Goal: Transaction & Acquisition: Purchase product/service

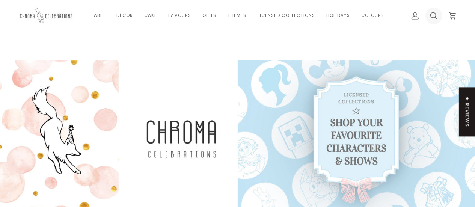
click at [435, 14] on icon at bounding box center [434, 15] width 6 height 7
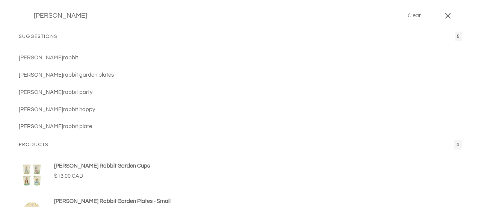
type input "peter rabbit"
click at [19, 0] on button "Search" at bounding box center [24, 16] width 11 height 32
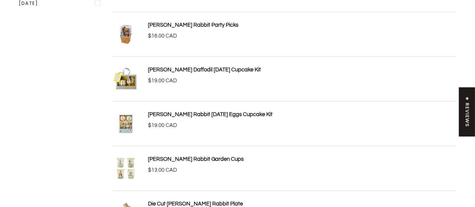
scroll to position [188, 0]
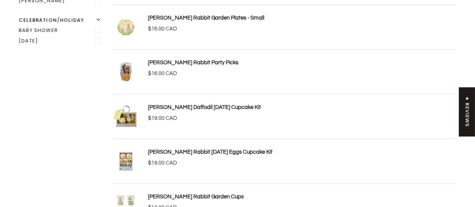
click at [166, 60] on link "[PERSON_NAME] Rabbit Party Picks" at bounding box center [193, 63] width 91 height 6
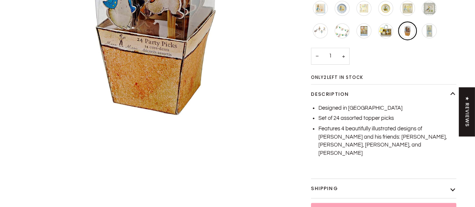
scroll to position [225, 0]
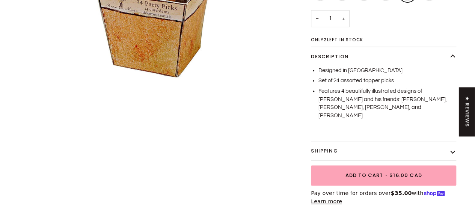
click at [449, 141] on button "Shipping" at bounding box center [383, 151] width 145 height 20
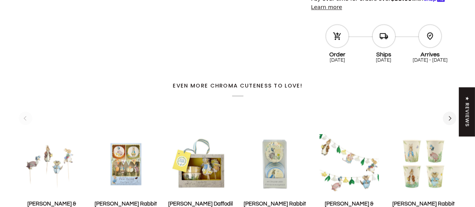
scroll to position [526, 0]
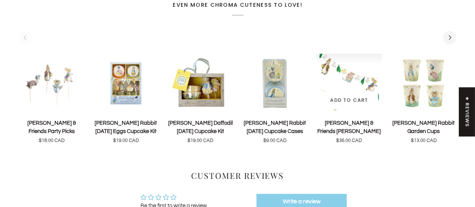
click at [349, 63] on img "Peter Rabbit & Friends Garland" at bounding box center [349, 82] width 65 height 59
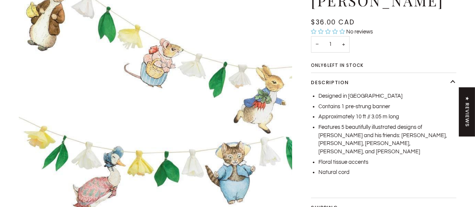
scroll to position [113, 0]
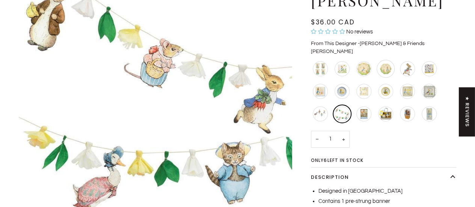
click at [383, 60] on div "Peter Rabbit Garden Plates - Small" at bounding box center [386, 69] width 18 height 18
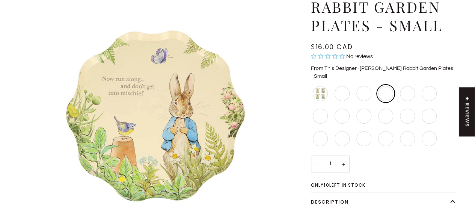
scroll to position [113, 0]
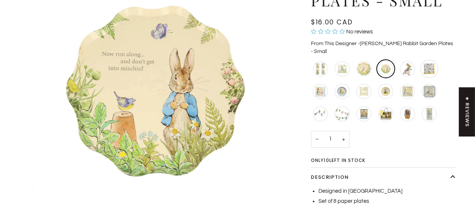
click at [427, 60] on div "Peter Rabbit Easter Egg Napkins - Large" at bounding box center [429, 69] width 18 height 18
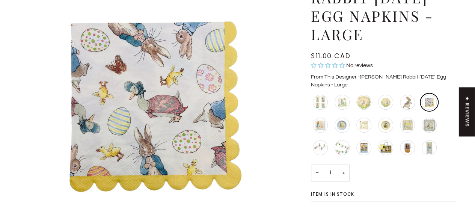
scroll to position [113, 0]
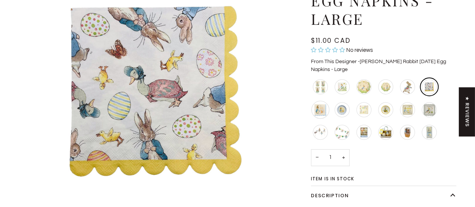
click at [318, 102] on div "Peter Rabbit Happy Easter Napkins" at bounding box center [321, 110] width 18 height 18
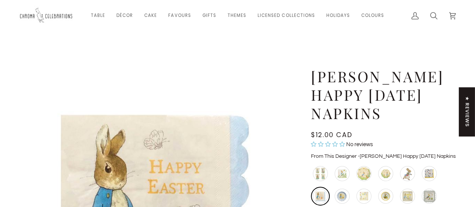
scroll to position [75, 0]
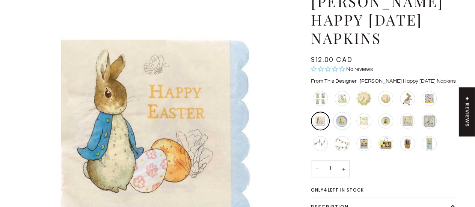
click at [333, 115] on div "[PERSON_NAME] Rabbit Happy [DATE] Circle Plates - Large" at bounding box center [342, 121] width 23 height 23
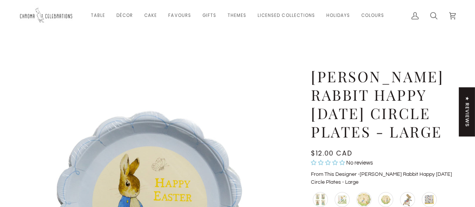
scroll to position [113, 0]
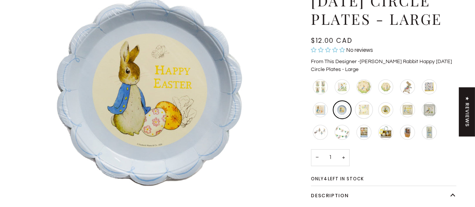
click at [366, 112] on div "Peter Rabbit Easter Napkins - Large" at bounding box center [364, 110] width 18 height 18
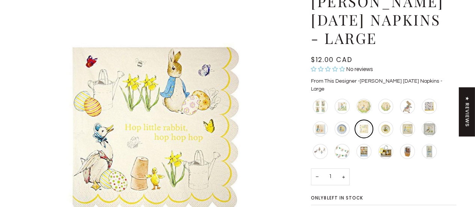
scroll to position [113, 0]
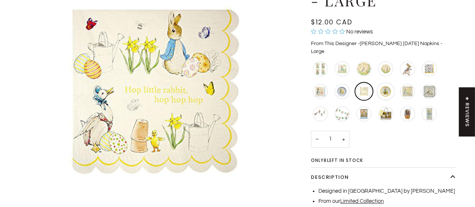
click at [390, 85] on div "Yellow Peter Rabbit Happy Easter Plates - Large" at bounding box center [386, 91] width 18 height 18
